Goal: Navigation & Orientation: Understand site structure

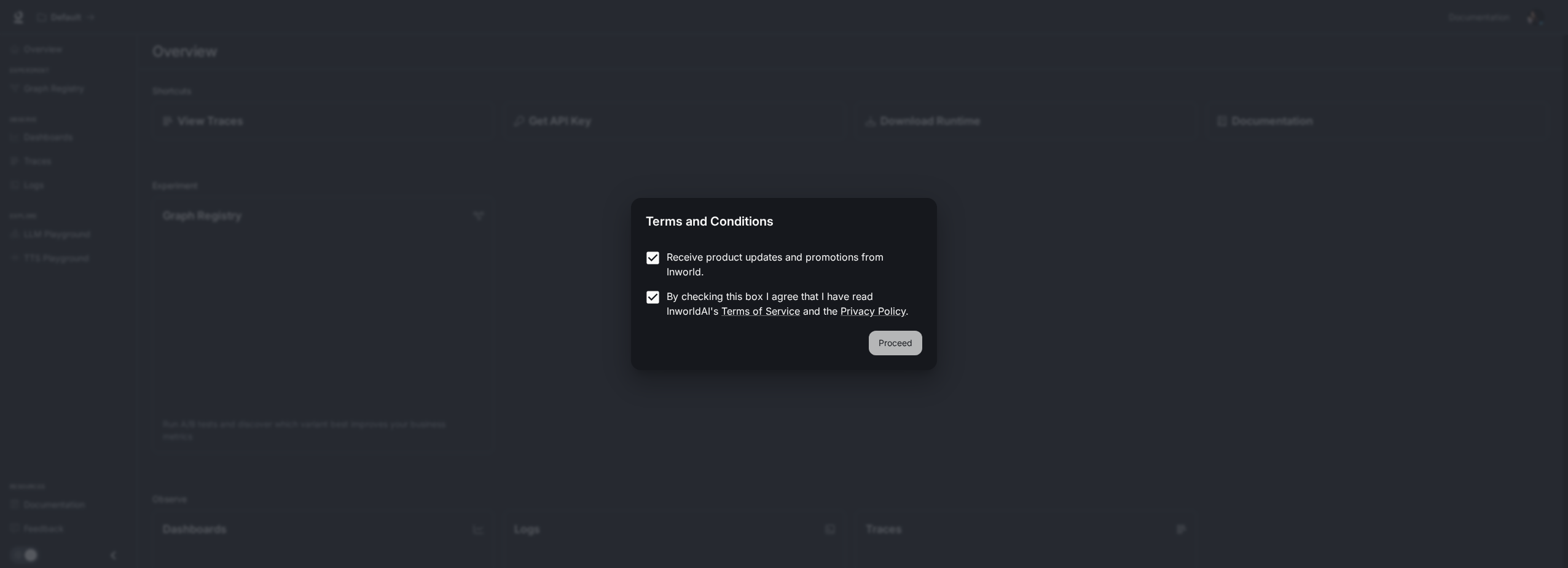
click at [885, 337] on button "Proceed" at bounding box center [895, 343] width 53 height 25
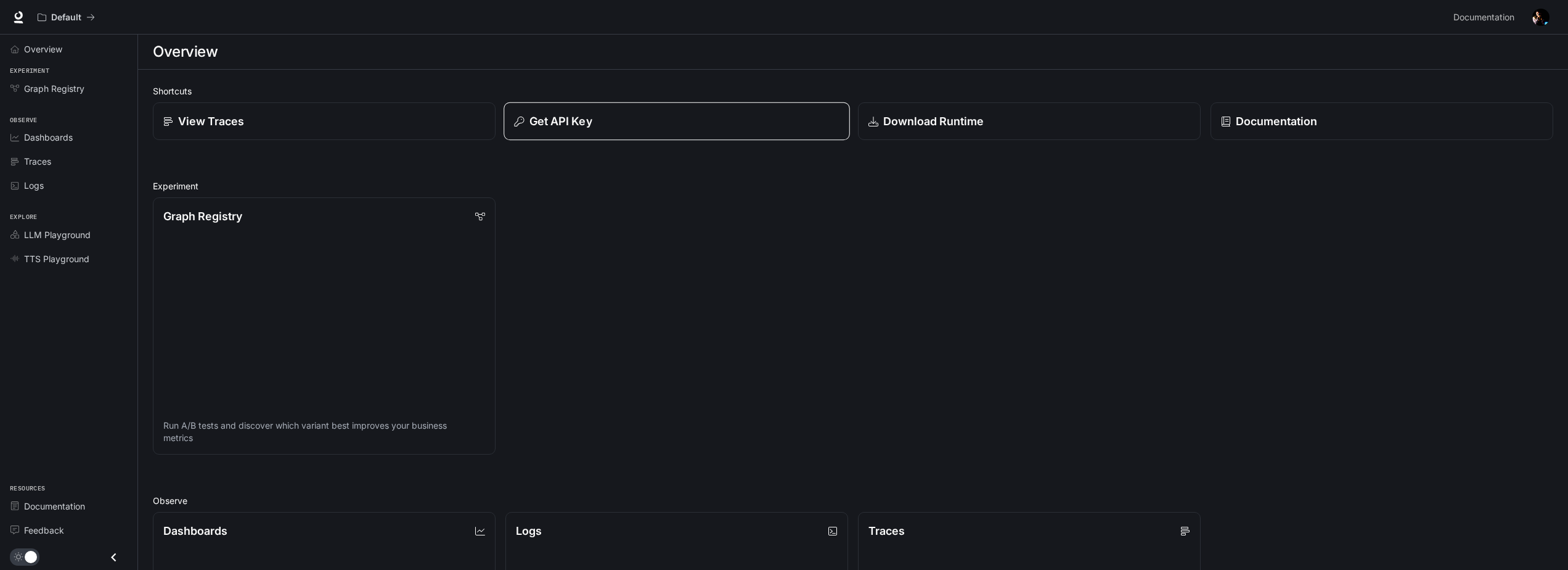
click at [616, 115] on div "Get API Key" at bounding box center [676, 121] width 325 height 17
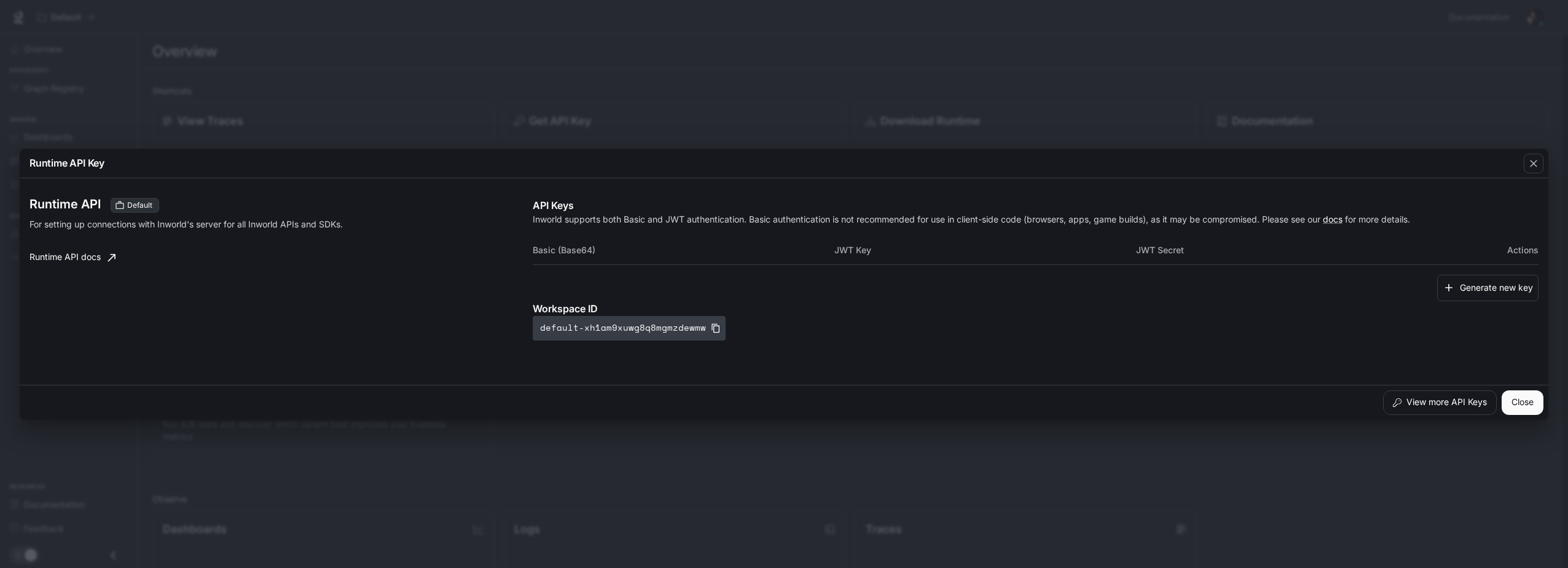
click at [712, 328] on icon "button" at bounding box center [715, 328] width 10 height 10
click at [1530, 159] on icon "button" at bounding box center [1534, 164] width 12 height 12
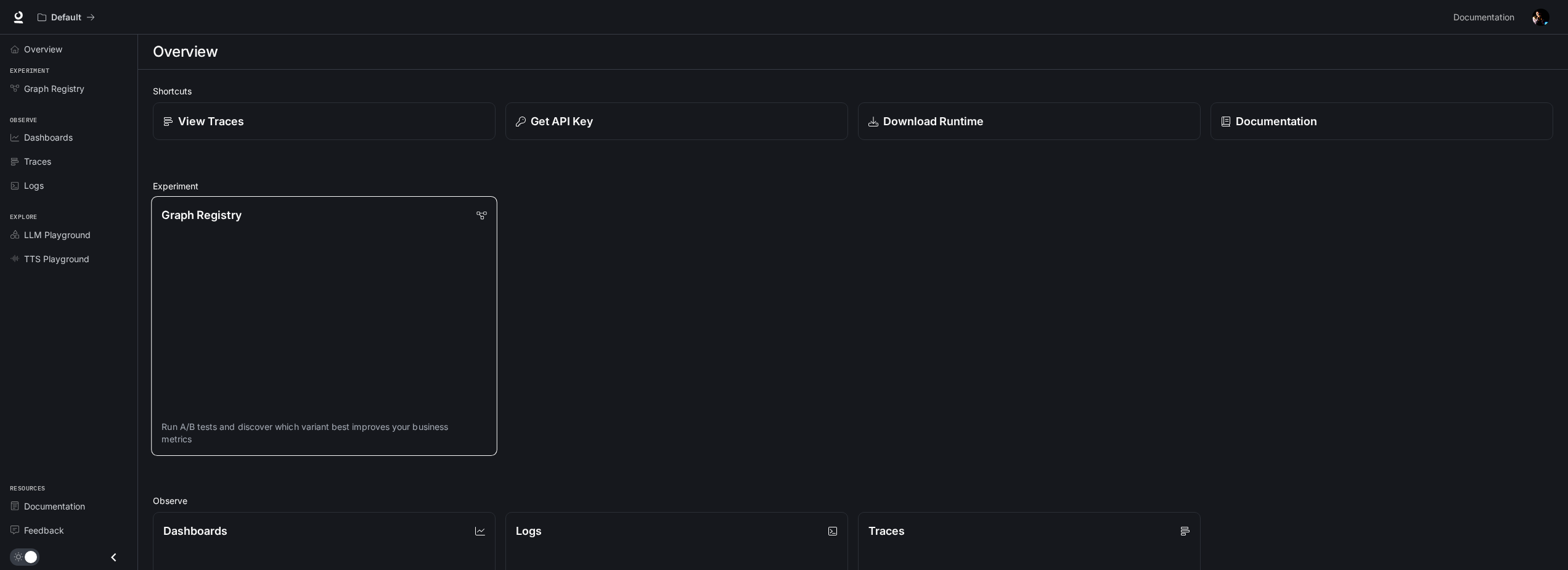
click at [221, 259] on link "Graph Registry Run A/B tests and discover which variant best improves your busi…" at bounding box center [324, 326] width 346 height 259
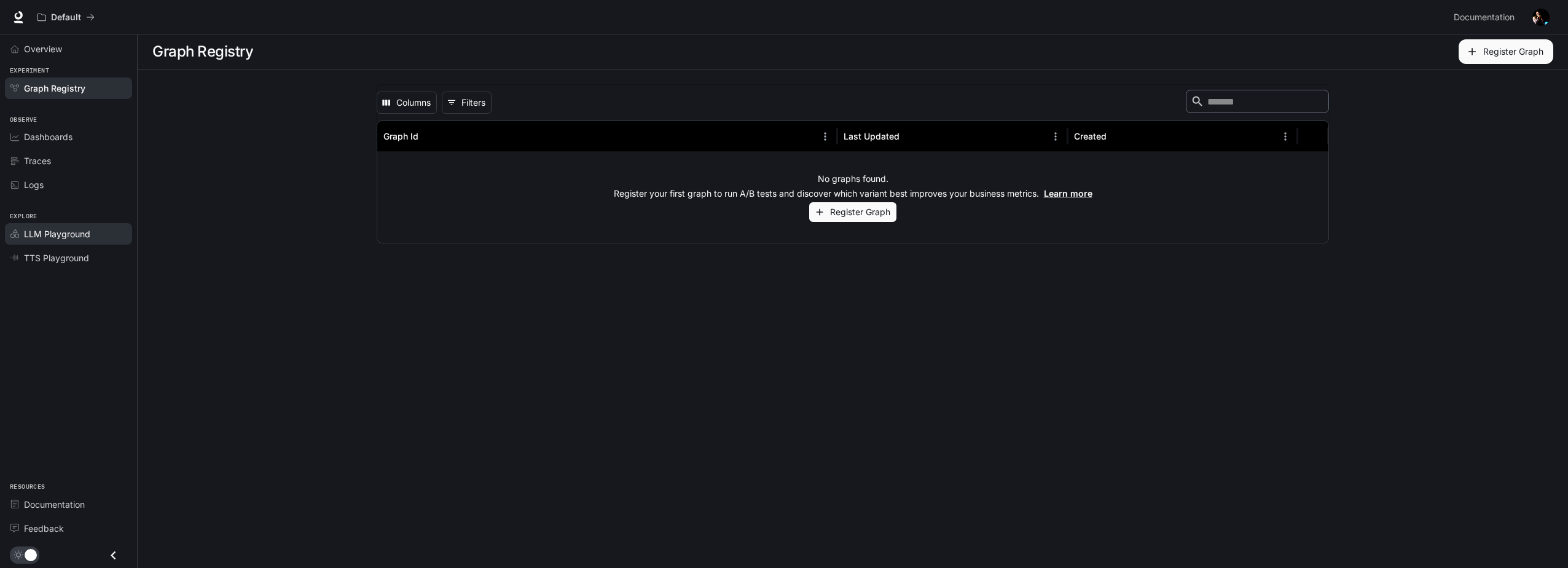
click at [60, 227] on span "LLM Playground" at bounding box center [57, 234] width 67 height 13
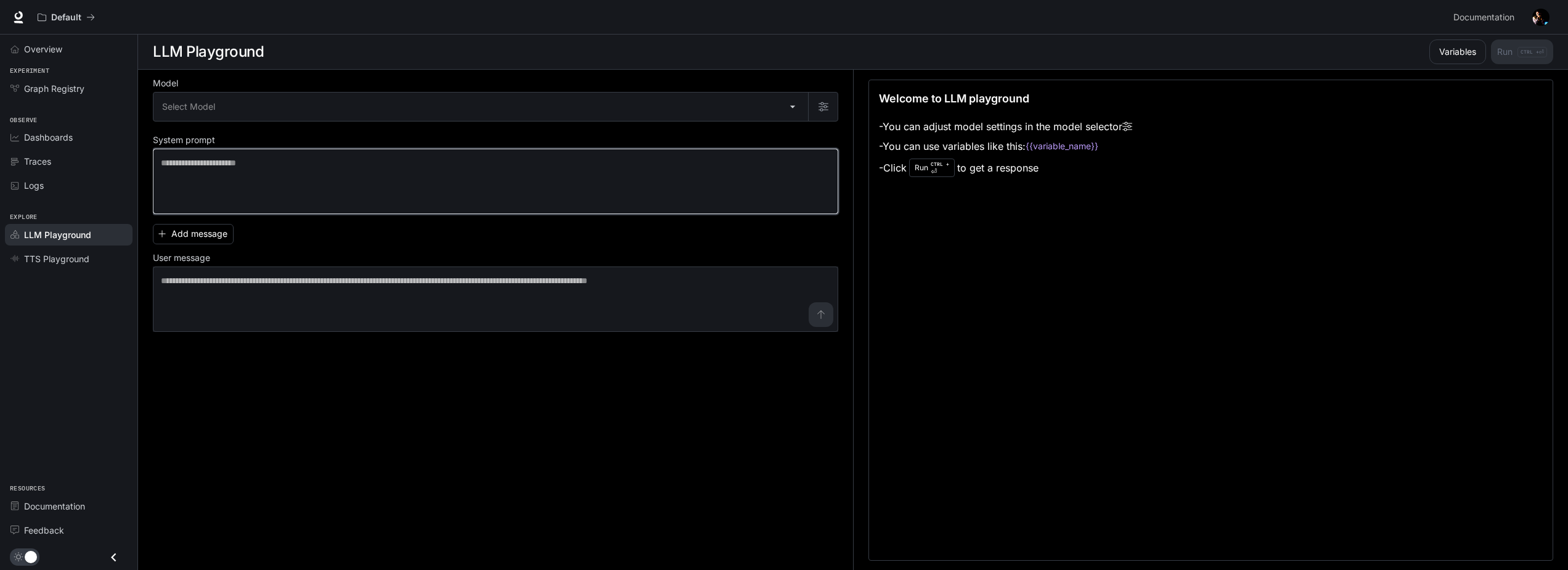
click at [306, 182] on textarea at bounding box center [495, 181] width 669 height 49
click at [62, 88] on span "Graph Registry" at bounding box center [54, 88] width 60 height 13
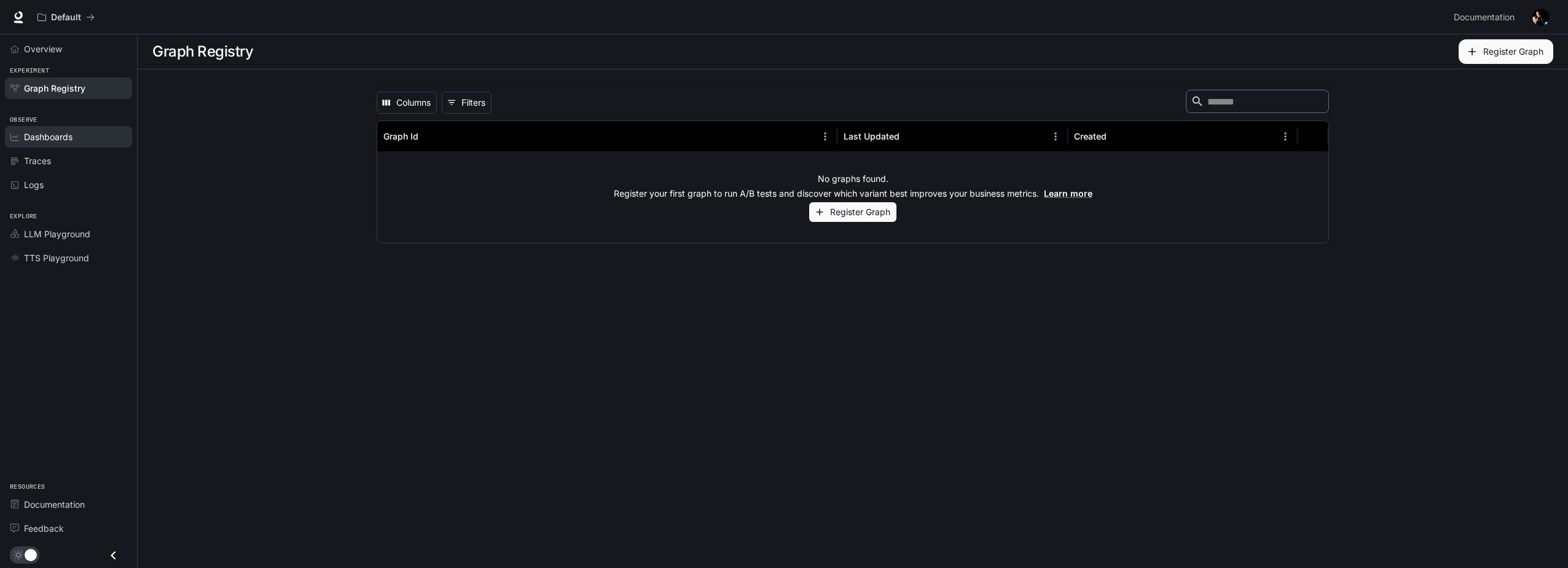
click at [67, 134] on span "Dashboards" at bounding box center [48, 137] width 48 height 13
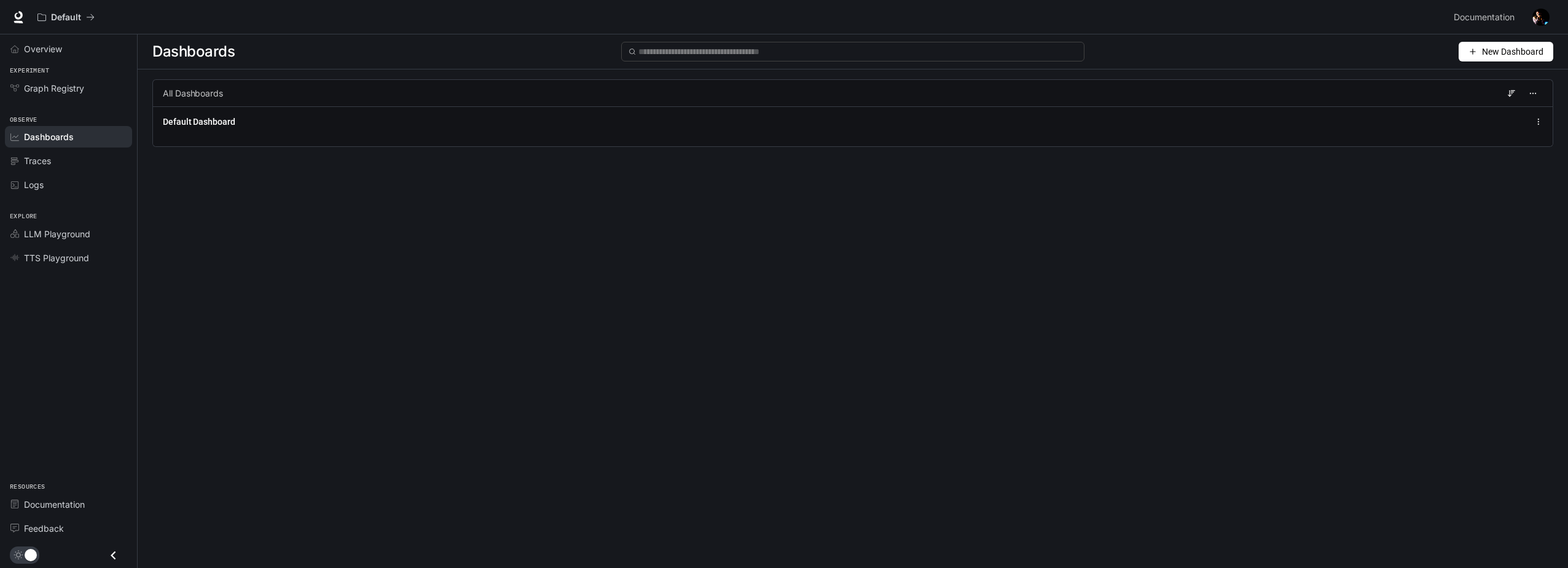
drag, startPoint x: 593, startPoint y: 273, endPoint x: 186, endPoint y: 282, distance: 407.1
click at [237, 272] on div "Dashboards New Dashboard All Dashboards Default Dashboard" at bounding box center [853, 279] width 1430 height 489
click at [81, 46] on div "Overview" at bounding box center [75, 48] width 102 height 13
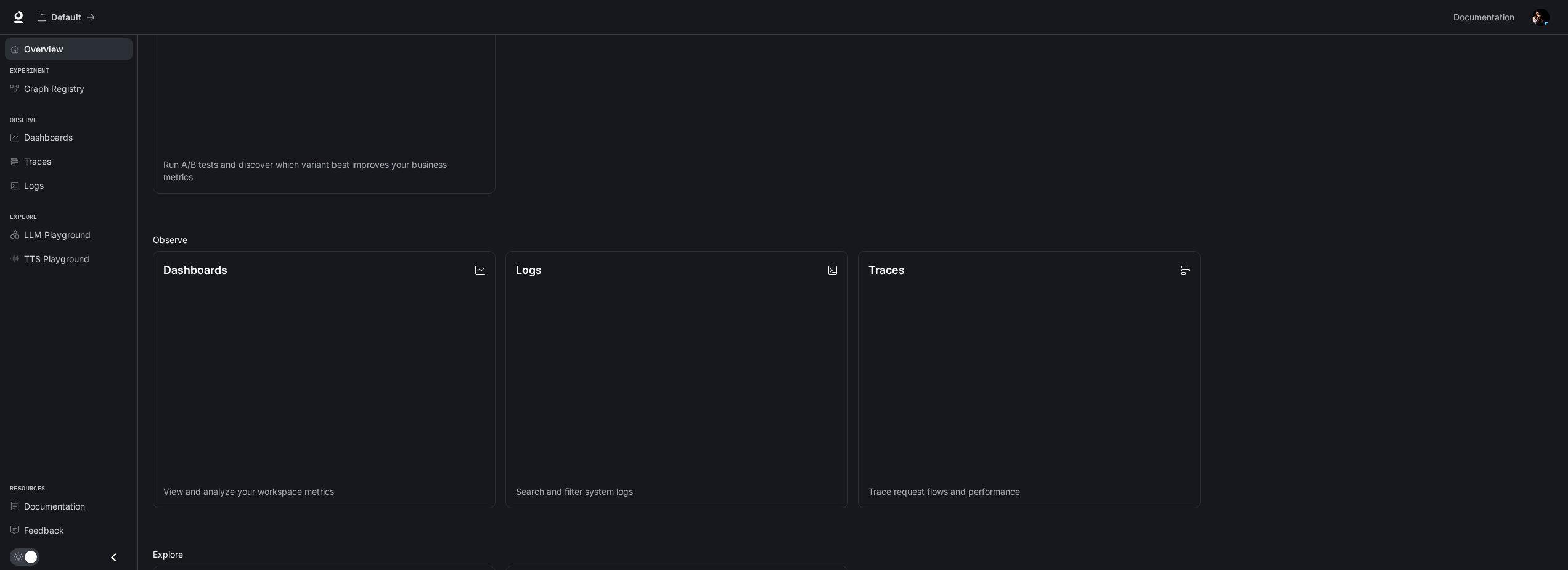
scroll to position [370, 0]
